Goal: Information Seeking & Learning: Find specific fact

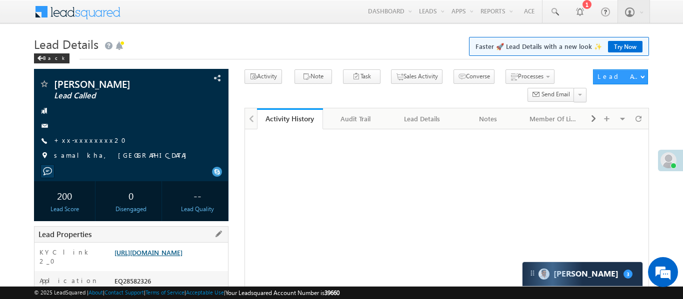
drag, startPoint x: 178, startPoint y: 246, endPoint x: 180, endPoint y: 254, distance: 7.8
click at [178, 247] on div "KYC link 2_0 https://angelbroking1-pk3em7sa.customui-test.leadsquared.com?leadI…" at bounding box center [130, 257] width 193 height 28
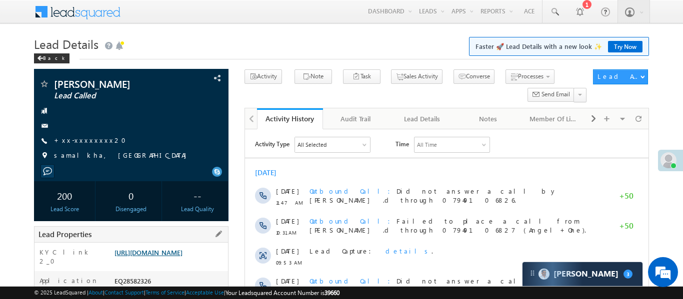
click at [180, 254] on link "https://angelbroking1-pk3em7sa.customui-test.leadsquared.com?leadId=882b15c8-24…" at bounding box center [148, 252] width 68 height 8
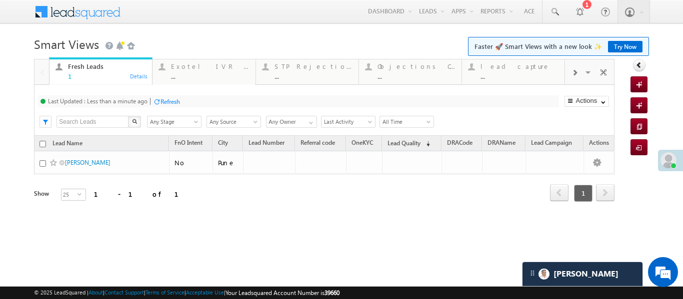
click at [575, 73] on span at bounding box center [574, 73] width 6 height 8
click at [508, 80] on link "Coded Today ... Details" at bounding box center [512, 70] width 103 height 27
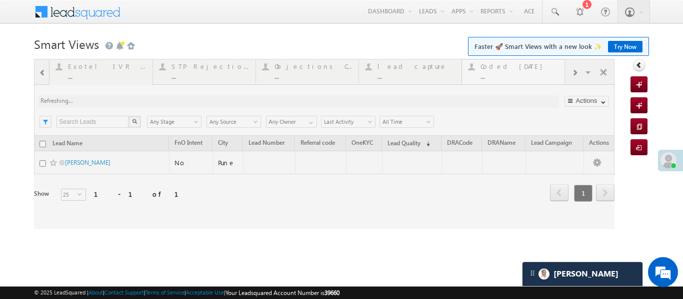
click at [508, 80] on div at bounding box center [324, 144] width 580 height 170
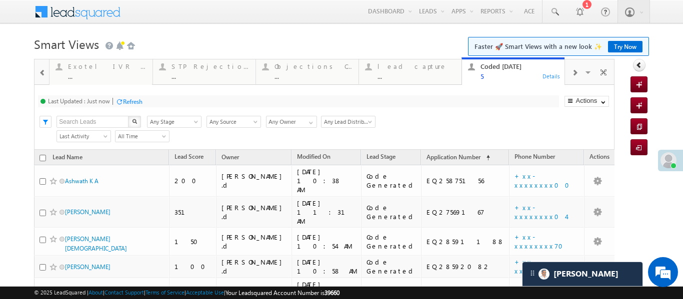
click at [36, 70] on div at bounding box center [42, 72] width 13 height 22
click at [35, 70] on div at bounding box center [41, 71] width 14 height 24
click at [95, 71] on div "Fresh Leads 1" at bounding box center [107, 69] width 78 height 19
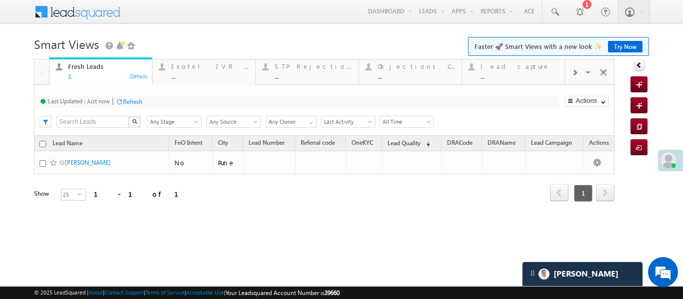
click at [95, 71] on div "Fresh Leads 1" at bounding box center [107, 69] width 78 height 19
click at [502, 73] on div "..." at bounding box center [519, 75] width 78 height 7
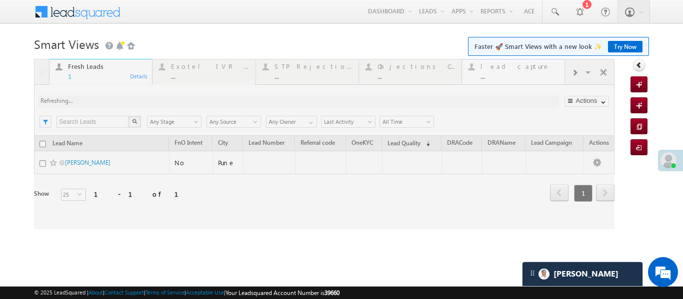
click at [502, 73] on div at bounding box center [324, 144] width 580 height 170
drag, startPoint x: 502, startPoint y: 73, endPoint x: 561, endPoint y: 261, distance: 197.2
click at [502, 73] on div at bounding box center [324, 144] width 580 height 170
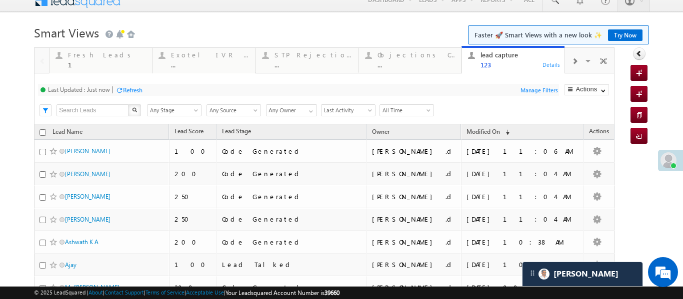
scroll to position [10, 0]
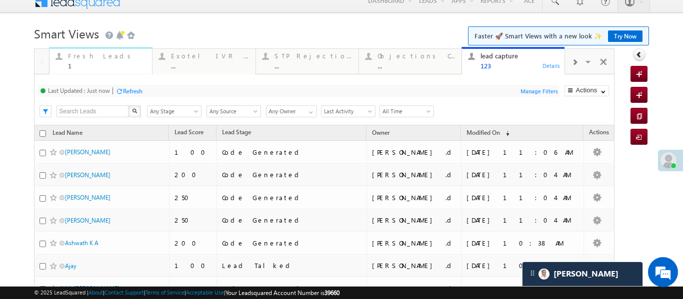
click at [76, 63] on div "1" at bounding box center [107, 65] width 78 height 7
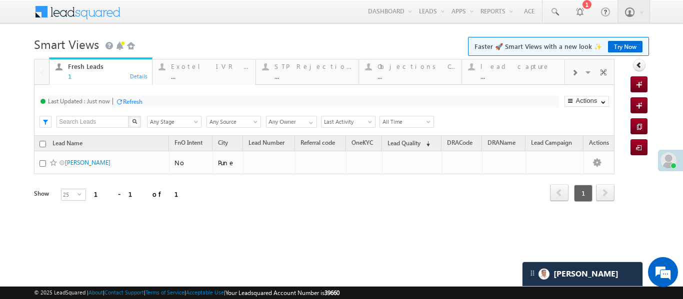
click at [76, 63] on div "Fresh Leads" at bounding box center [107, 66] width 78 height 8
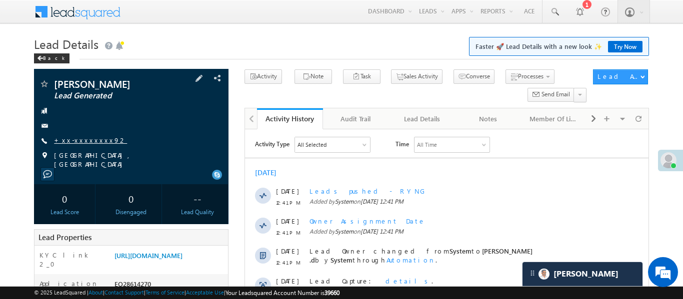
click at [89, 139] on link "+xx-xxxxxxxx92" at bounding box center [90, 140] width 73 height 8
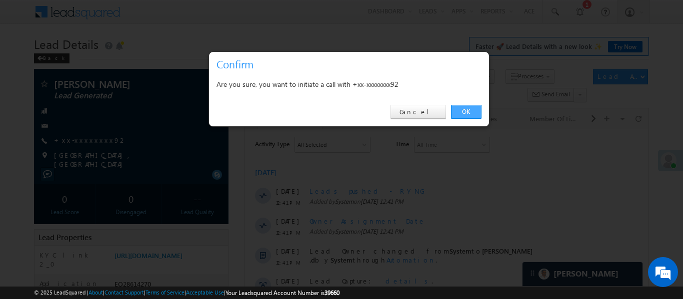
click at [466, 114] on link "OK" at bounding box center [466, 112] width 30 height 14
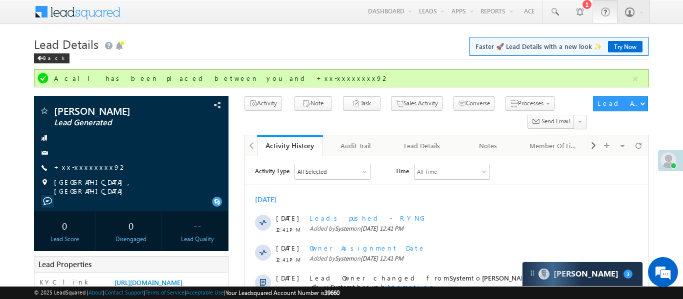
scroll to position [4899, 0]
click at [632, 78] on button "button" at bounding box center [635, 79] width 12 height 12
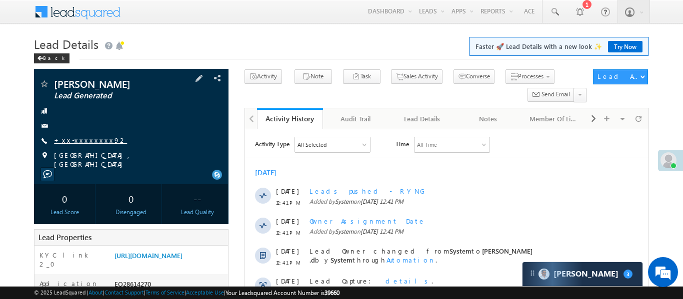
click at [94, 143] on link "+xx-xxxxxxxx92" at bounding box center [90, 140] width 73 height 8
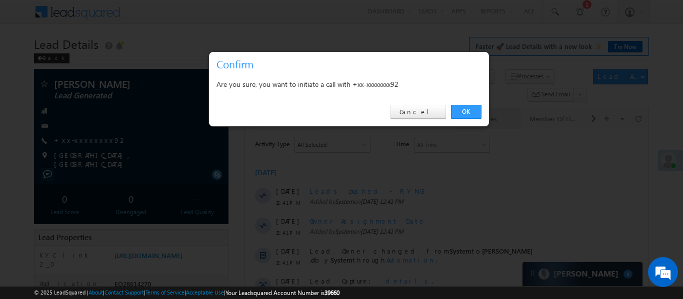
click at [478, 114] on link "OK" at bounding box center [466, 112] width 30 height 14
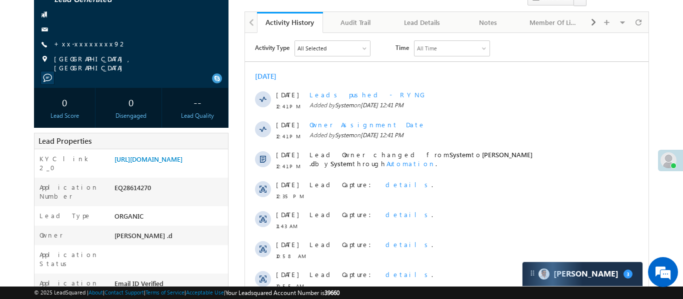
scroll to position [12, 0]
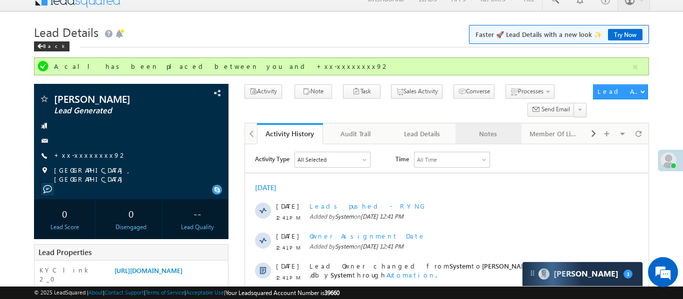
drag, startPoint x: 633, startPoint y: 67, endPoint x: 465, endPoint y: 97, distance: 170.1
click at [632, 68] on button "button" at bounding box center [635, 67] width 12 height 12
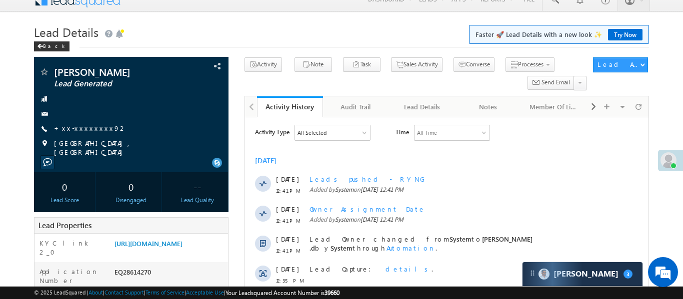
scroll to position [5016, 0]
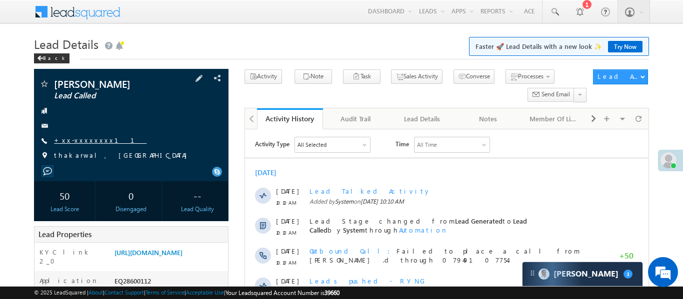
click at [83, 140] on link "+xx-xxxxxxxx11" at bounding box center [100, 140] width 92 height 8
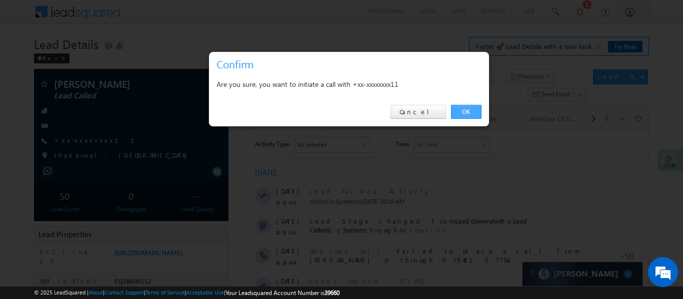
drag, startPoint x: 462, startPoint y: 109, endPoint x: 185, endPoint y: 3, distance: 296.9
click at [462, 109] on link "OK" at bounding box center [466, 112] width 30 height 14
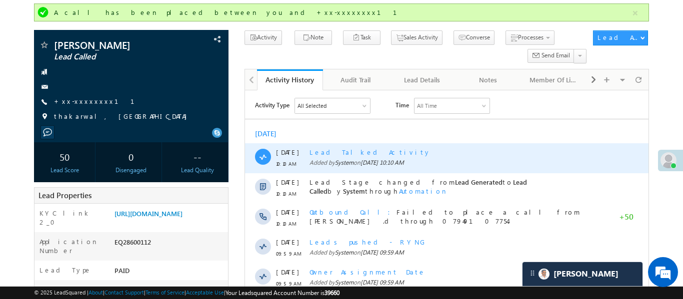
scroll to position [76, 0]
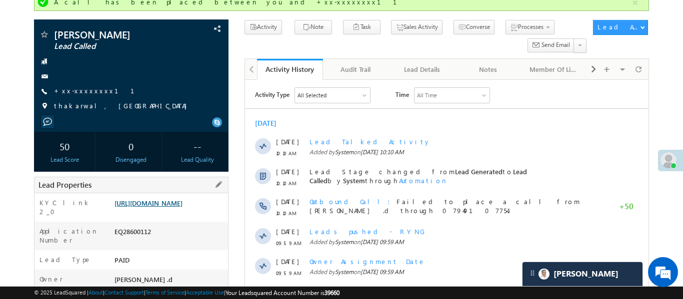
click at [182, 207] on link "[URL][DOMAIN_NAME]" at bounding box center [148, 203] width 68 height 8
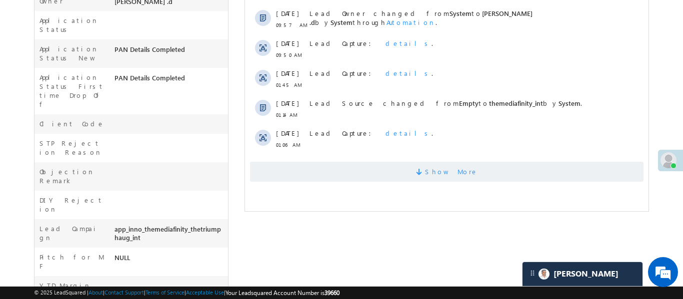
click at [399, 163] on span "Show More" at bounding box center [445, 172] width 393 height 20
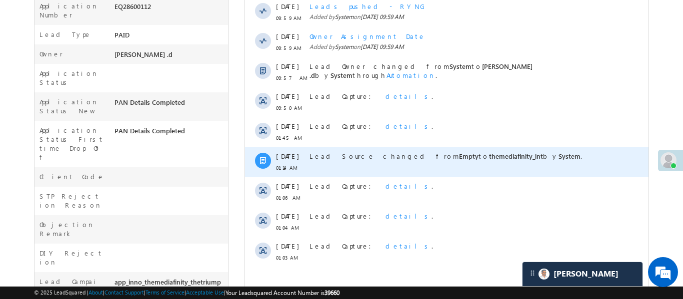
scroll to position [301, 0]
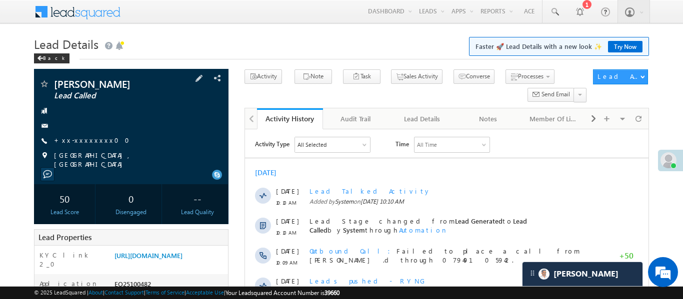
click at [89, 135] on div "Yug pandey Lead Called +xx-xxxxxxxx00" at bounding box center [131, 124] width 184 height 90
click at [96, 141] on link "+xx-xxxxxxxx00" at bounding box center [94, 140] width 81 height 8
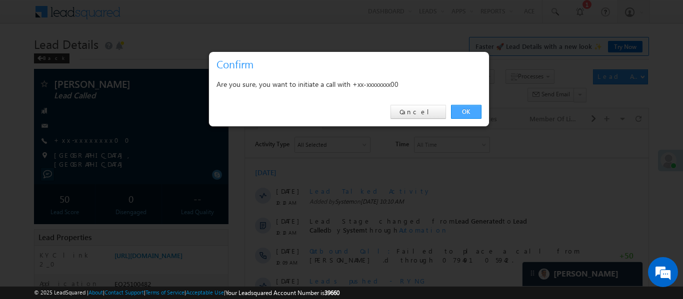
click at [463, 110] on link "OK" at bounding box center [466, 112] width 30 height 14
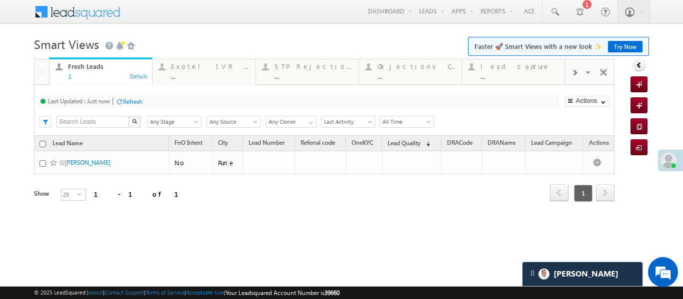
click at [575, 73] on span at bounding box center [574, 73] width 6 height 8
click at [534, 68] on div "Coded [DATE]" at bounding box center [519, 66] width 78 height 8
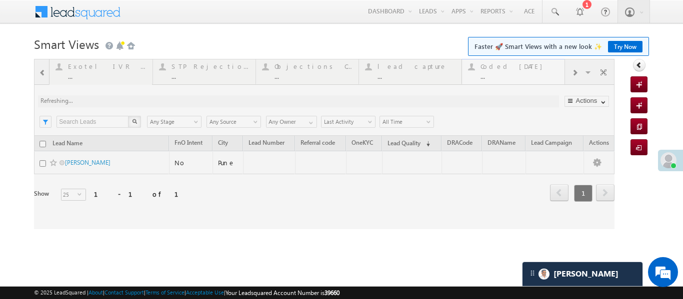
click at [534, 68] on div at bounding box center [324, 144] width 580 height 170
drag, startPoint x: 534, startPoint y: 68, endPoint x: 518, endPoint y: 49, distance: 25.2
click at [532, 67] on div at bounding box center [324, 144] width 580 height 170
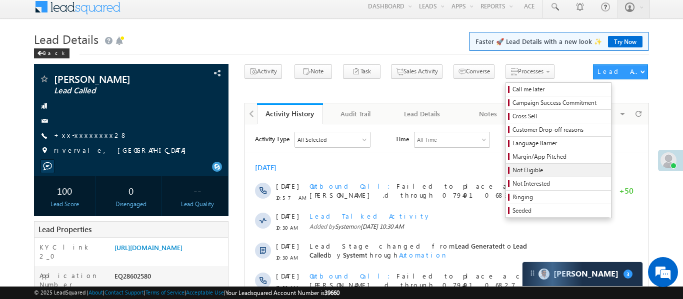
click at [521, 172] on span "Not Eligible" at bounding box center [559, 170] width 95 height 9
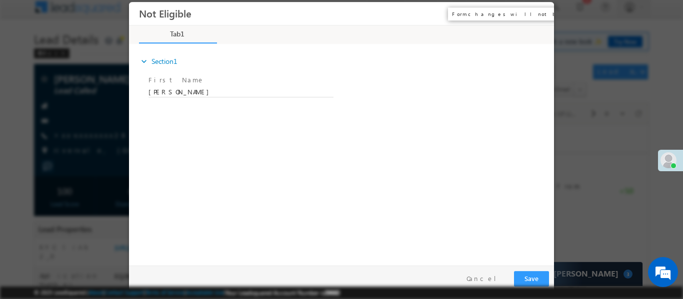
click at [538, 14] on button "×" at bounding box center [538, 13] width 17 height 18
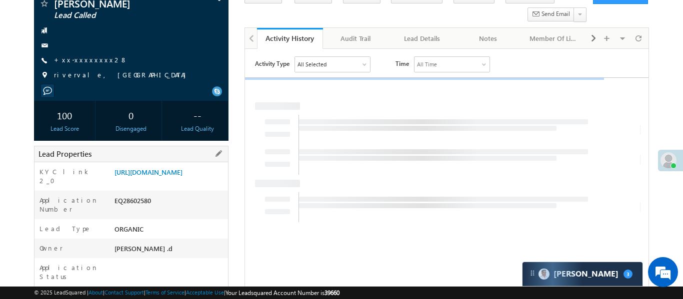
scroll to position [82, 0]
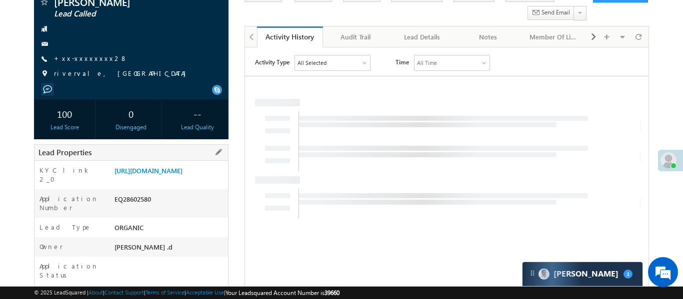
click at [141, 208] on div "EQ28602580" at bounding box center [170, 201] width 116 height 14
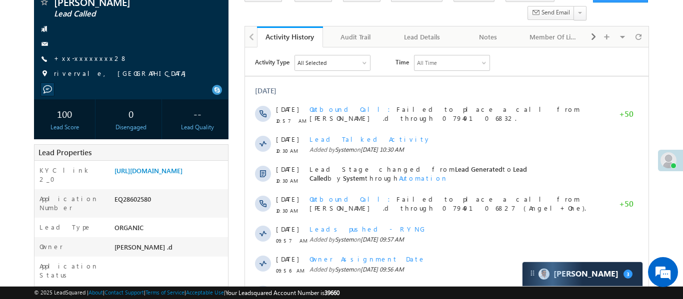
scroll to position [0, 0]
click at [128, 208] on div "EQ28602580" at bounding box center [170, 201] width 116 height 14
copy div "EQ28602580"
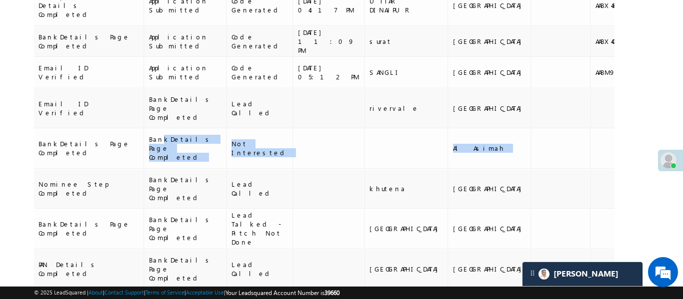
scroll to position [0, 712]
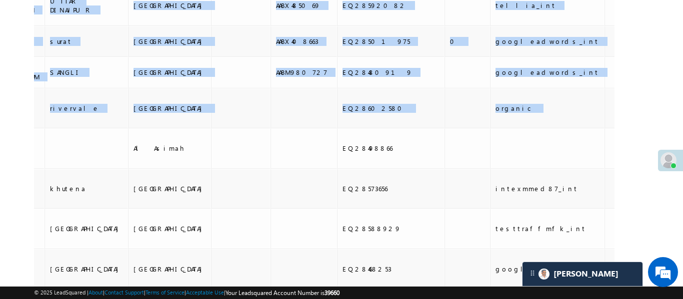
drag, startPoint x: 501, startPoint y: 96, endPoint x: 605, endPoint y: 108, distance: 104.2
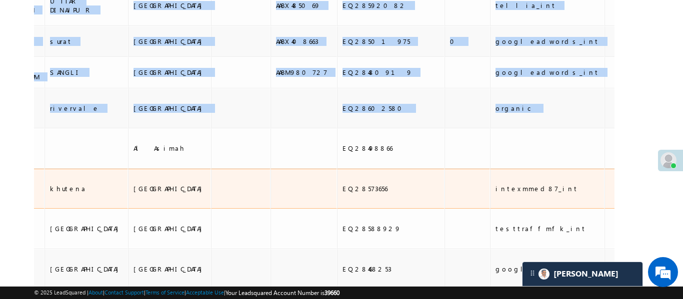
click at [604, 128] on td at bounding box center [641, 148] width 75 height 40
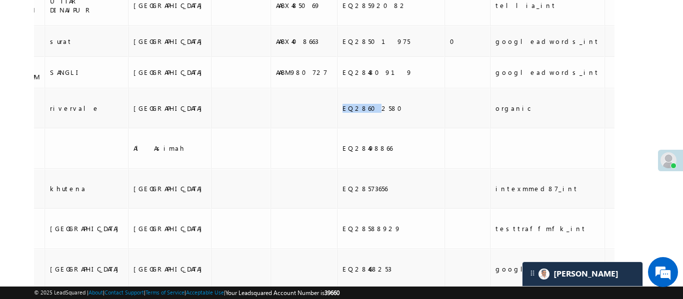
drag, startPoint x: 200, startPoint y: 66, endPoint x: 26, endPoint y: 81, distance: 175.1
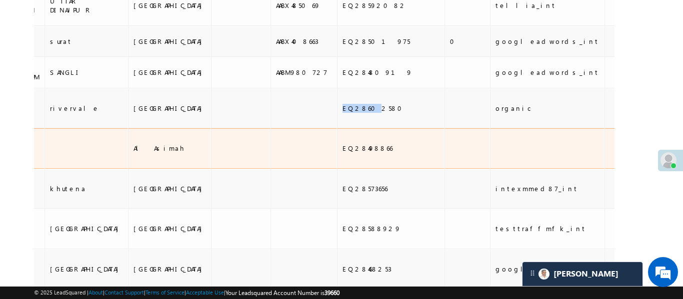
scroll to position [0, 606]
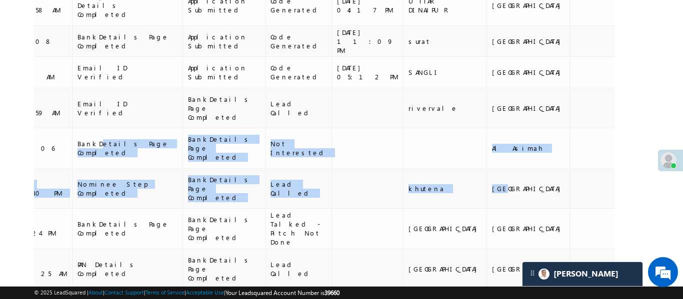
drag, startPoint x: 72, startPoint y: 115, endPoint x: 8, endPoint y: 110, distance: 64.2
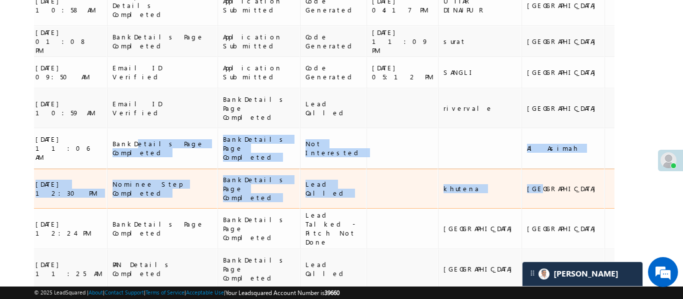
click at [366, 169] on td at bounding box center [401, 189] width 71 height 40
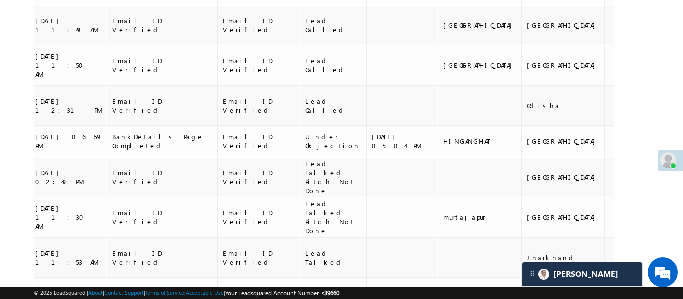
scroll to position [0, 112]
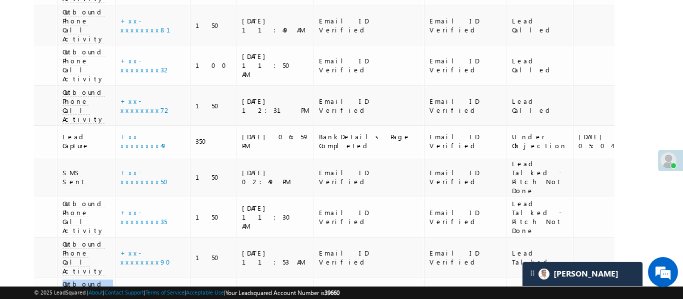
drag, startPoint x: 418, startPoint y: 144, endPoint x: 0, endPoint y: 140, distance: 418.5
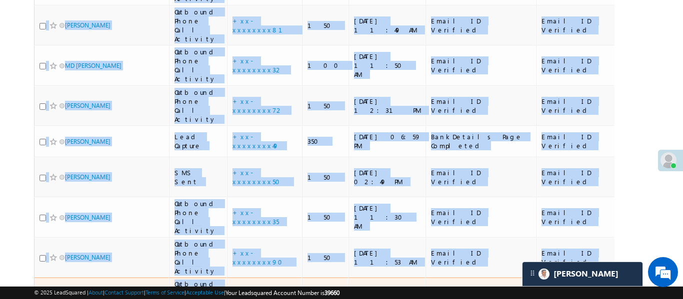
click at [473, 289] on div "Email ID Verified" at bounding box center [481, 298] width 100 height 18
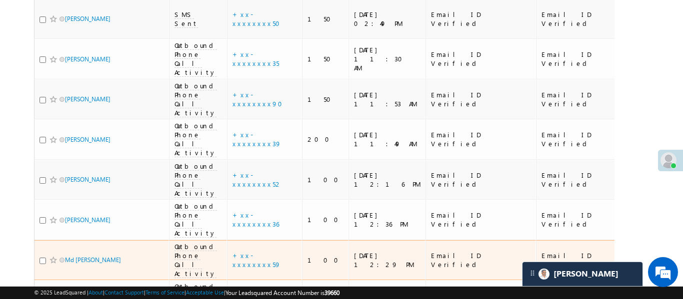
scroll to position [885, 0]
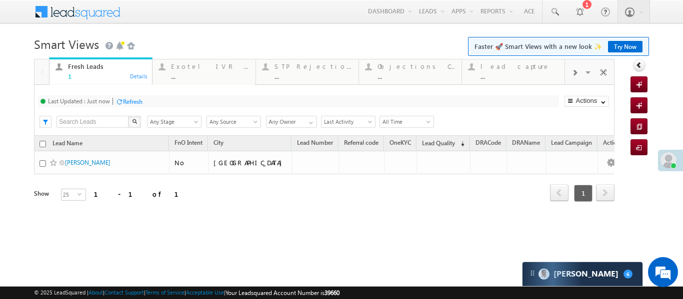
scroll to position [4899, 0]
click at [580, 75] on div at bounding box center [574, 72] width 19 height 22
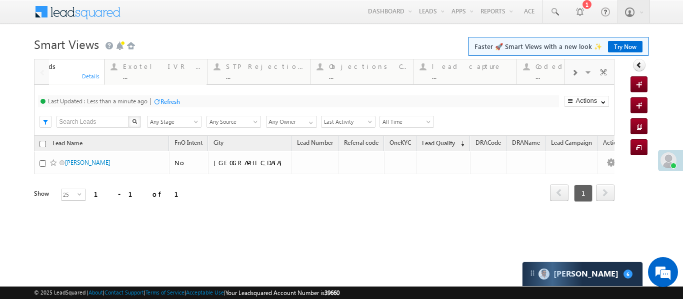
click at [580, 75] on div at bounding box center [574, 72] width 19 height 22
click at [49, 71] on link "Exotel IVR 2.0 ... Details" at bounding box center [100, 70] width 103 height 27
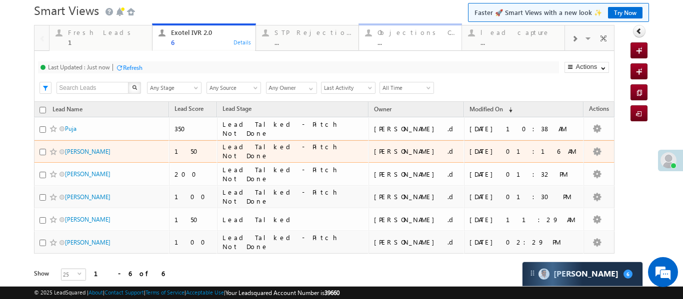
scroll to position [0, 0]
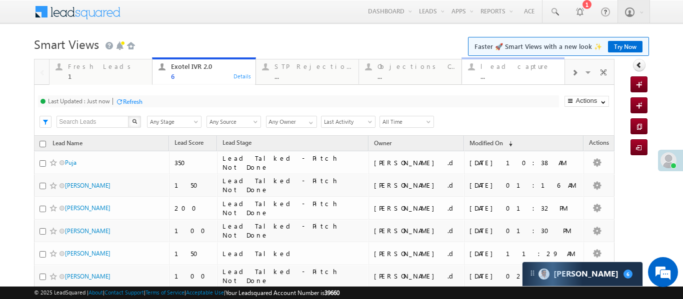
click at [536, 73] on div "..." at bounding box center [519, 75] width 78 height 7
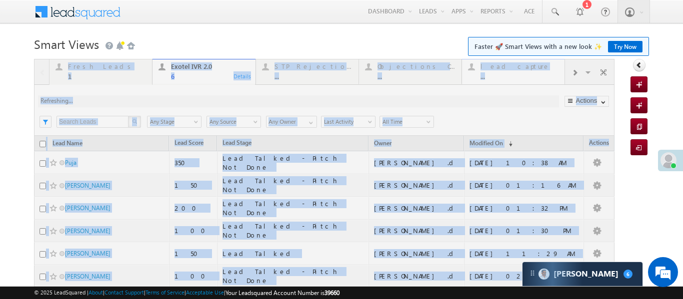
click at [536, 73] on div at bounding box center [324, 201] width 580 height 284
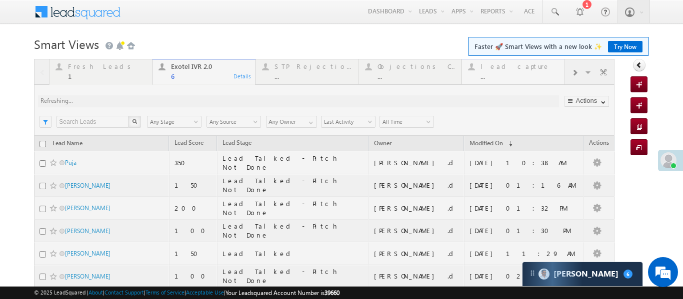
click at [536, 73] on div at bounding box center [324, 201] width 580 height 284
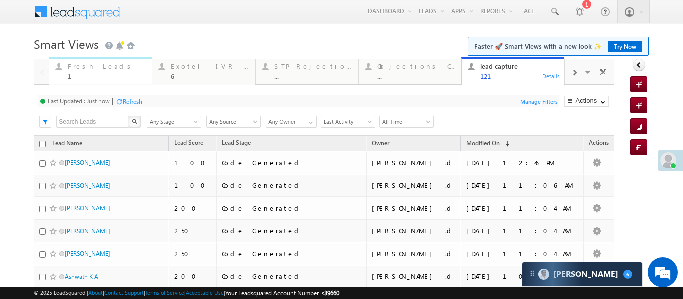
click at [79, 66] on div "Fresh Leads" at bounding box center [107, 66] width 78 height 8
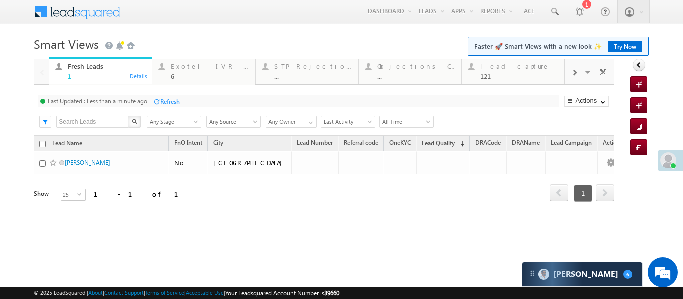
click at [79, 66] on div "Fresh Leads" at bounding box center [107, 66] width 78 height 8
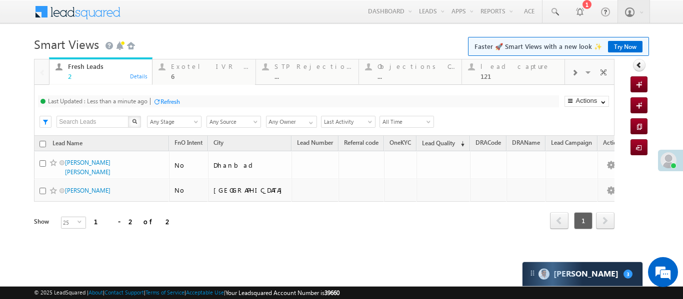
scroll to position [9, 0]
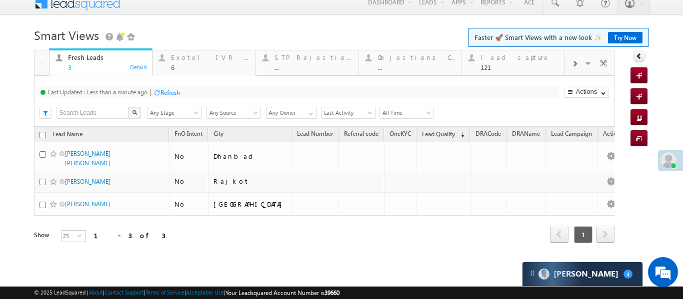
click at [580, 62] on div at bounding box center [574, 63] width 19 height 22
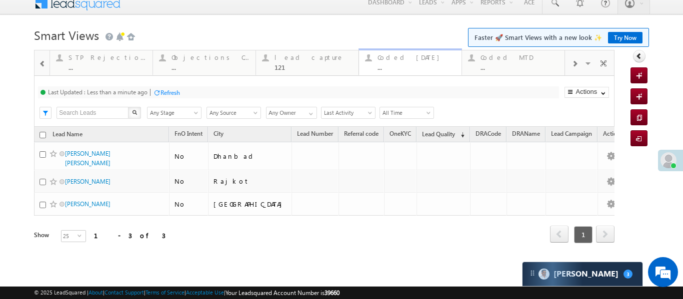
click at [443, 69] on div "..." at bounding box center [416, 66] width 78 height 7
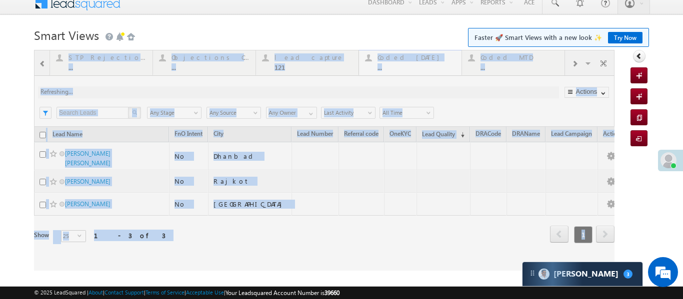
click at [443, 69] on div at bounding box center [324, 160] width 580 height 221
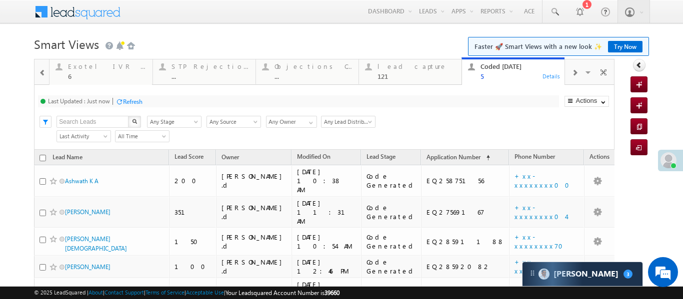
scroll to position [0, 0]
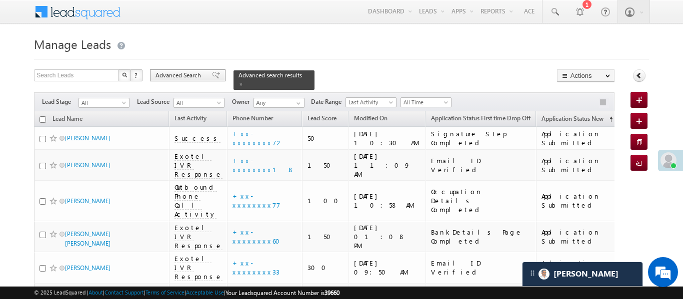
click at [214, 76] on div "Advanced Search" at bounding box center [187, 75] width 75 height 12
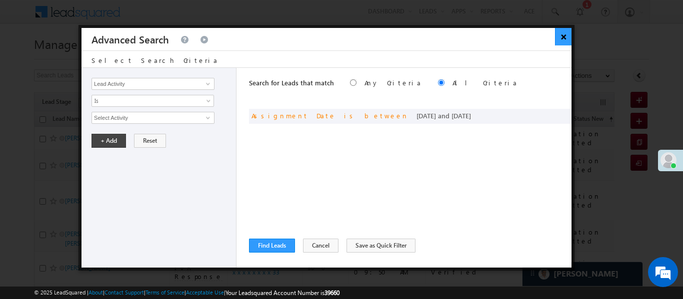
click at [566, 32] on button "×" at bounding box center [563, 36] width 16 height 17
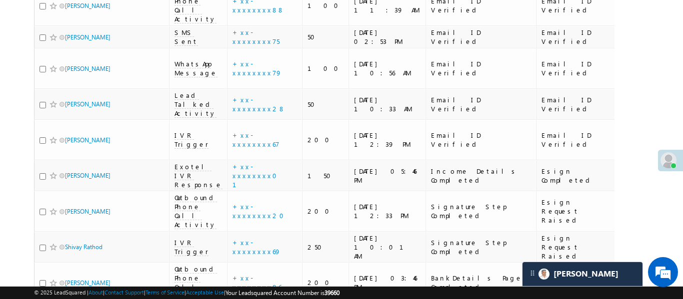
scroll to position [1917, 0]
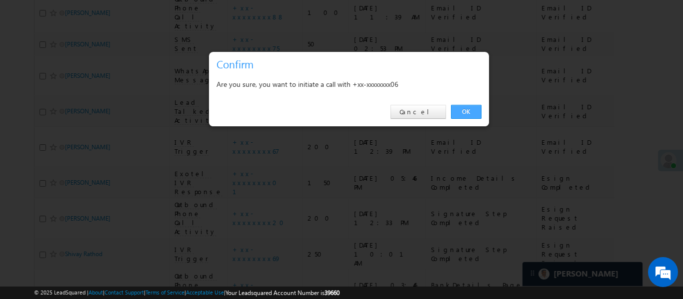
click at [466, 113] on link "OK" at bounding box center [466, 112] width 30 height 14
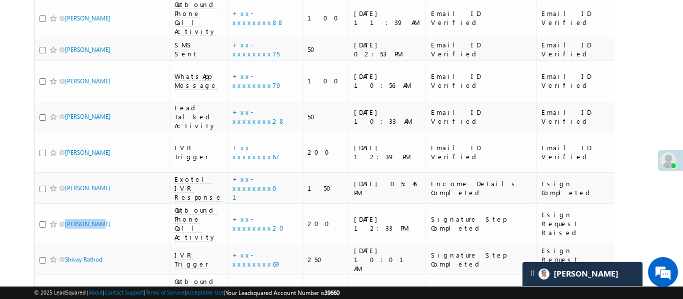
scroll to position [1943, 0]
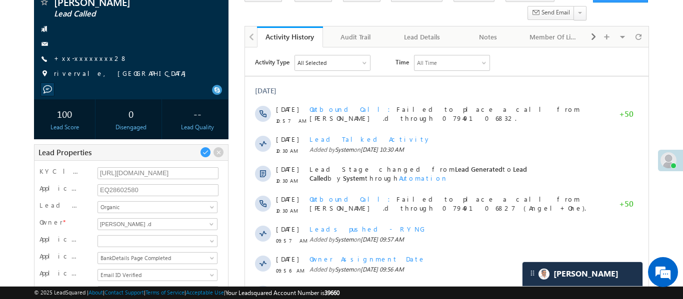
scroll to position [5016, 0]
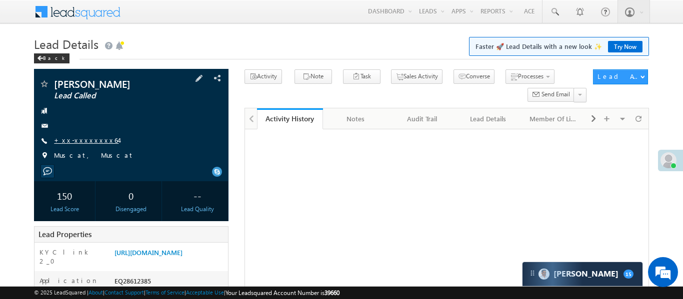
click at [82, 137] on link "+xx-xxxxxxxx64" at bounding box center [86, 140] width 64 height 8
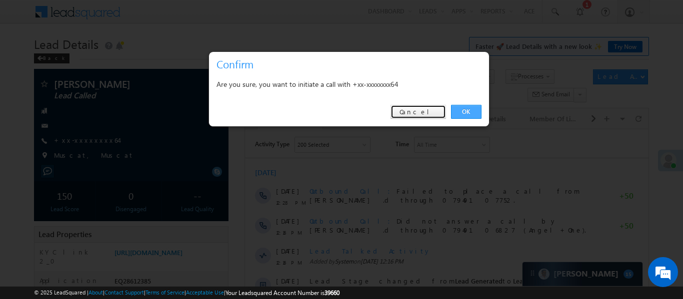
drag, startPoint x: 445, startPoint y: 117, endPoint x: 457, endPoint y: 113, distance: 12.5
click at [445, 117] on div "OK Cancel" at bounding box center [349, 112] width 280 height 28
click at [457, 113] on link "OK" at bounding box center [466, 112] width 30 height 14
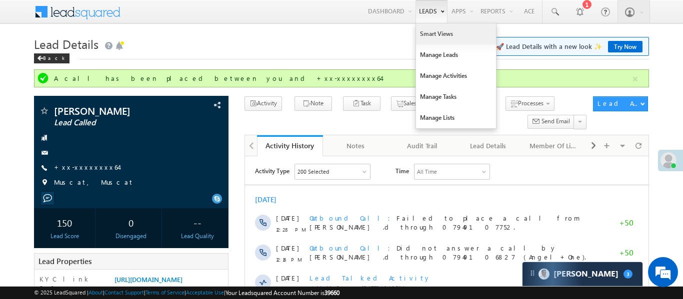
click at [444, 39] on link "Smart Views" at bounding box center [456, 33] width 80 height 21
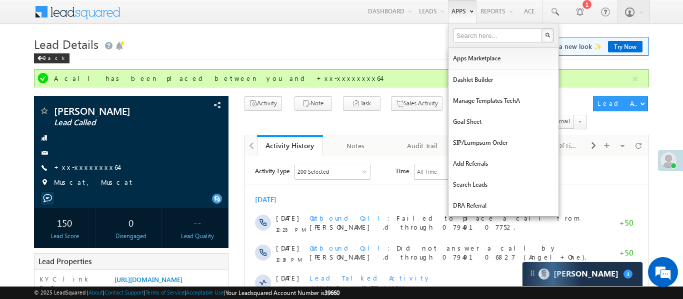
drag, startPoint x: 444, startPoint y: 39, endPoint x: 463, endPoint y: 3, distance: 40.7
click at [0, 0] on link "Smart Views" at bounding box center [0, 0] width 0 height 0
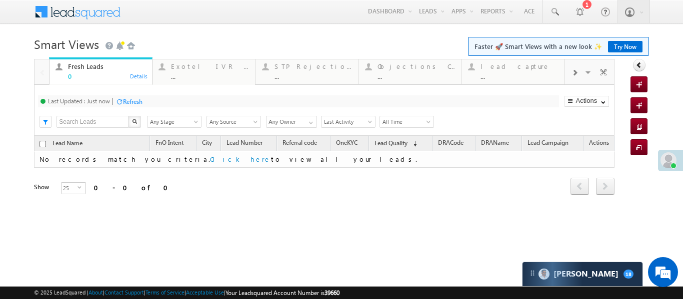
click at [571, 74] on span at bounding box center [574, 73] width 6 height 8
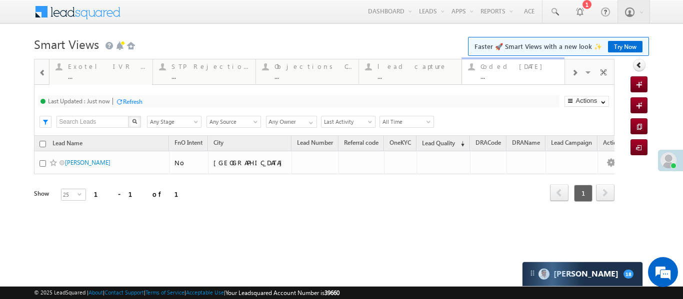
click at [503, 75] on div "..." at bounding box center [519, 75] width 78 height 7
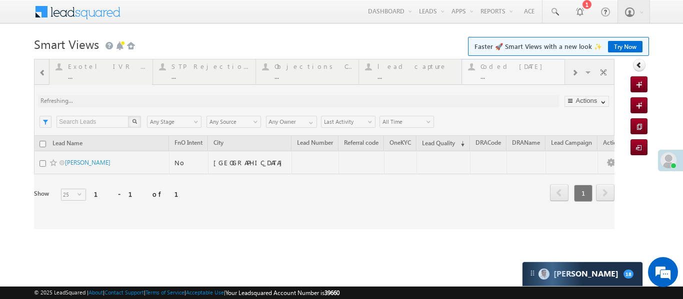
click at [503, 75] on div at bounding box center [324, 144] width 580 height 170
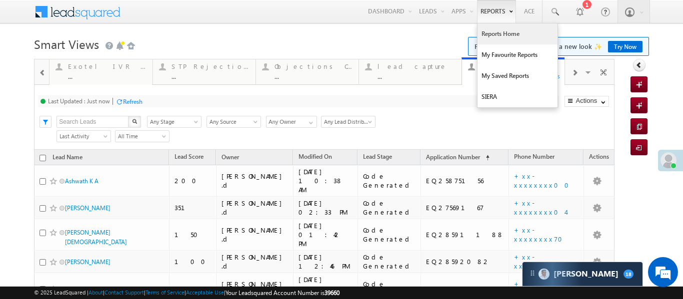
click at [506, 34] on link "Reports Home" at bounding box center [517, 33] width 80 height 21
drag, startPoint x: 506, startPoint y: 34, endPoint x: 508, endPoint y: 3, distance: 31.5
click at [507, 32] on link "Reports Home" at bounding box center [517, 33] width 80 height 21
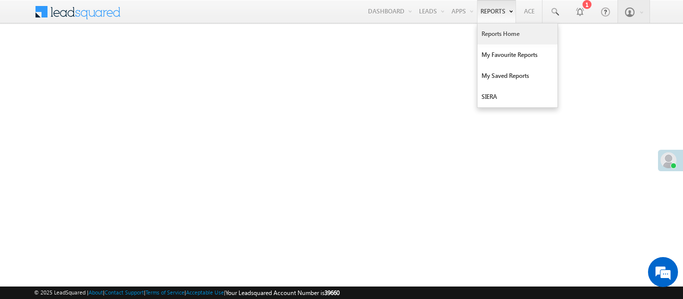
click at [510, 38] on link "Reports Home" at bounding box center [517, 33] width 80 height 21
click at [505, 26] on link "Reports Home" at bounding box center [517, 33] width 80 height 21
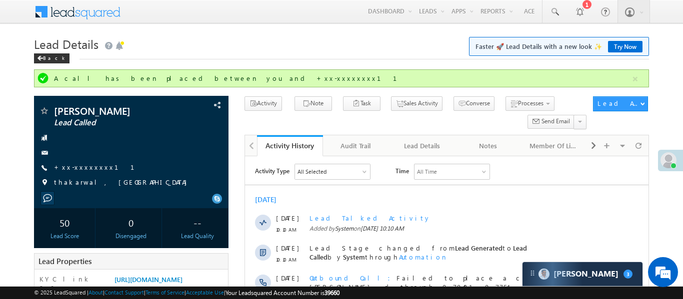
scroll to position [5125, 0]
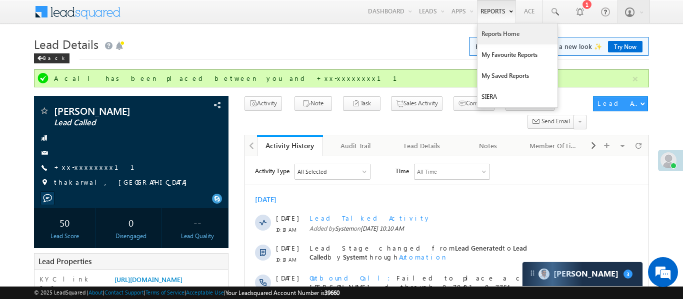
click at [499, 38] on link "Reports Home" at bounding box center [517, 33] width 80 height 21
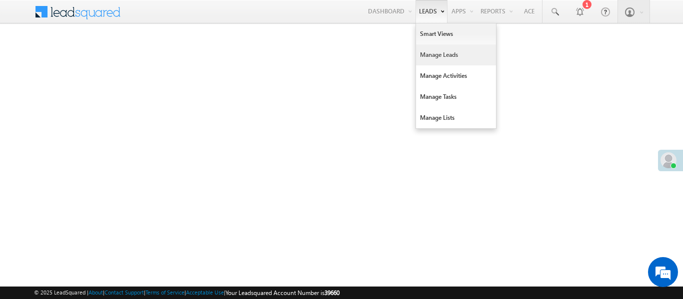
click at [427, 45] on link "Manage Leads" at bounding box center [456, 54] width 80 height 21
click at [428, 35] on link "Smart Views" at bounding box center [456, 33] width 80 height 21
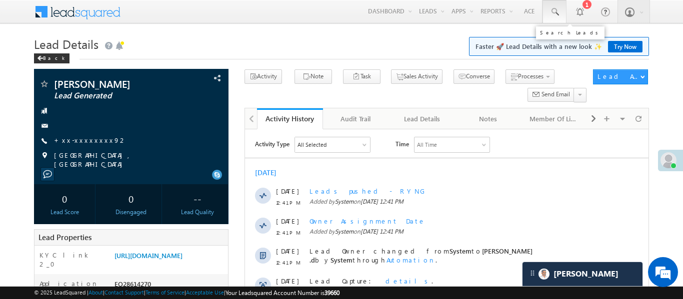
click at [548, 20] on link at bounding box center [554, 11] width 24 height 23
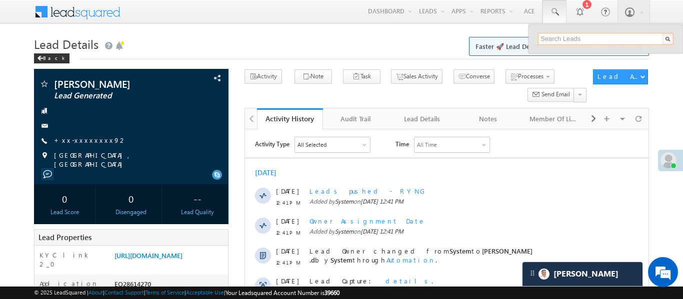
paste input "EQ28602580-"
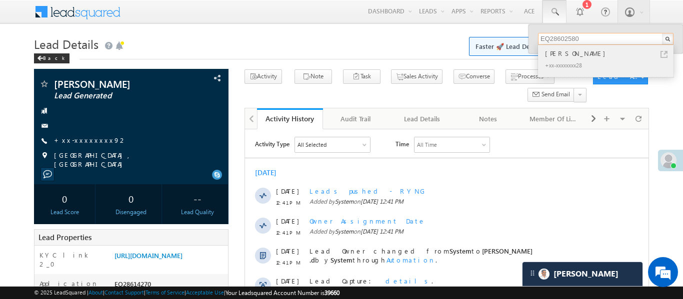
type input "EQ28602580"
click at [552, 59] on div "+xx-xxxxxxxx28" at bounding box center [610, 65] width 134 height 12
